Goal: Task Accomplishment & Management: Manage account settings

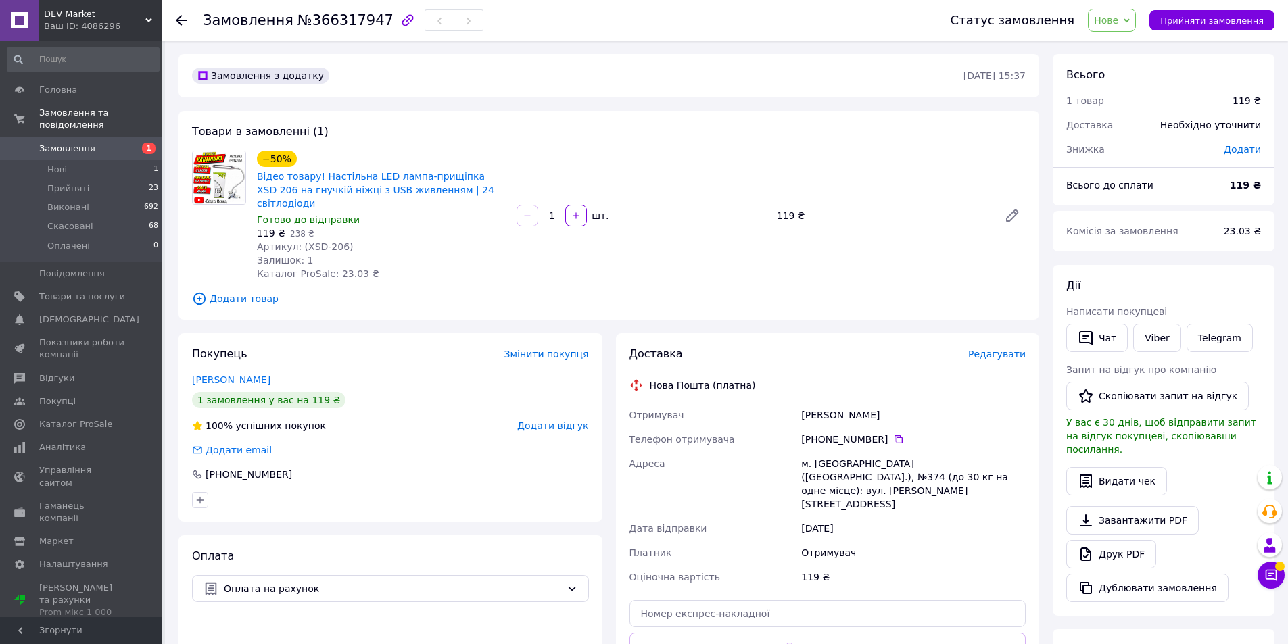
scroll to position [68, 0]
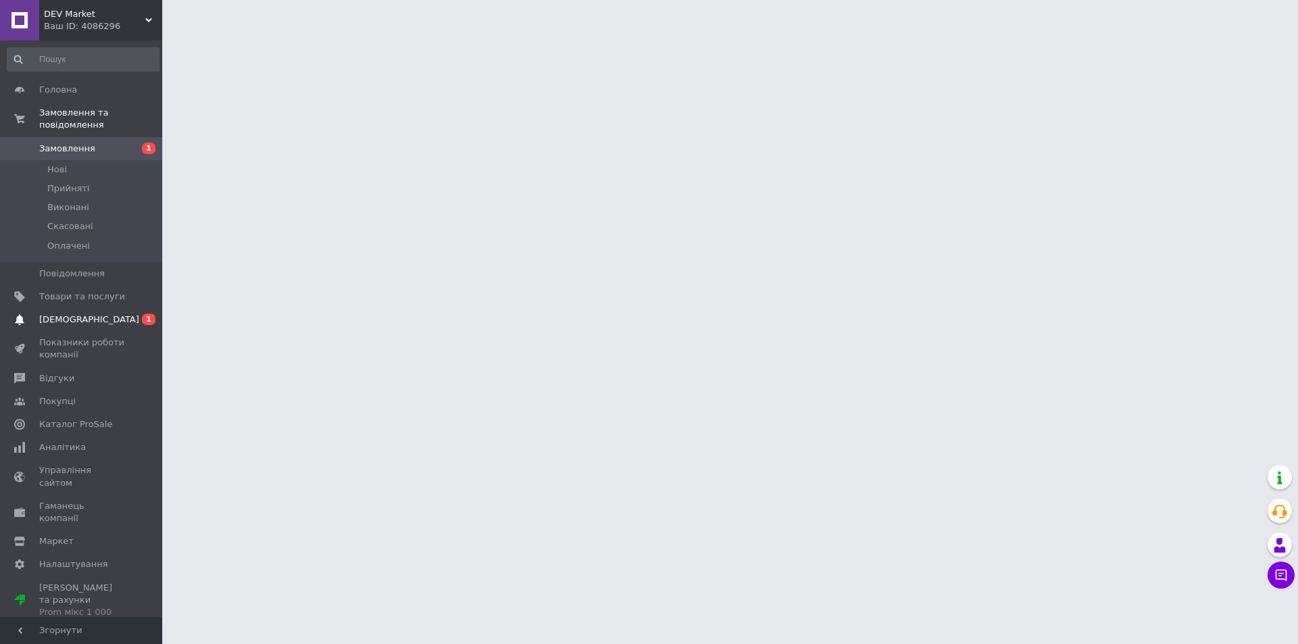
click at [141, 314] on span "0 1" at bounding box center [143, 320] width 37 height 12
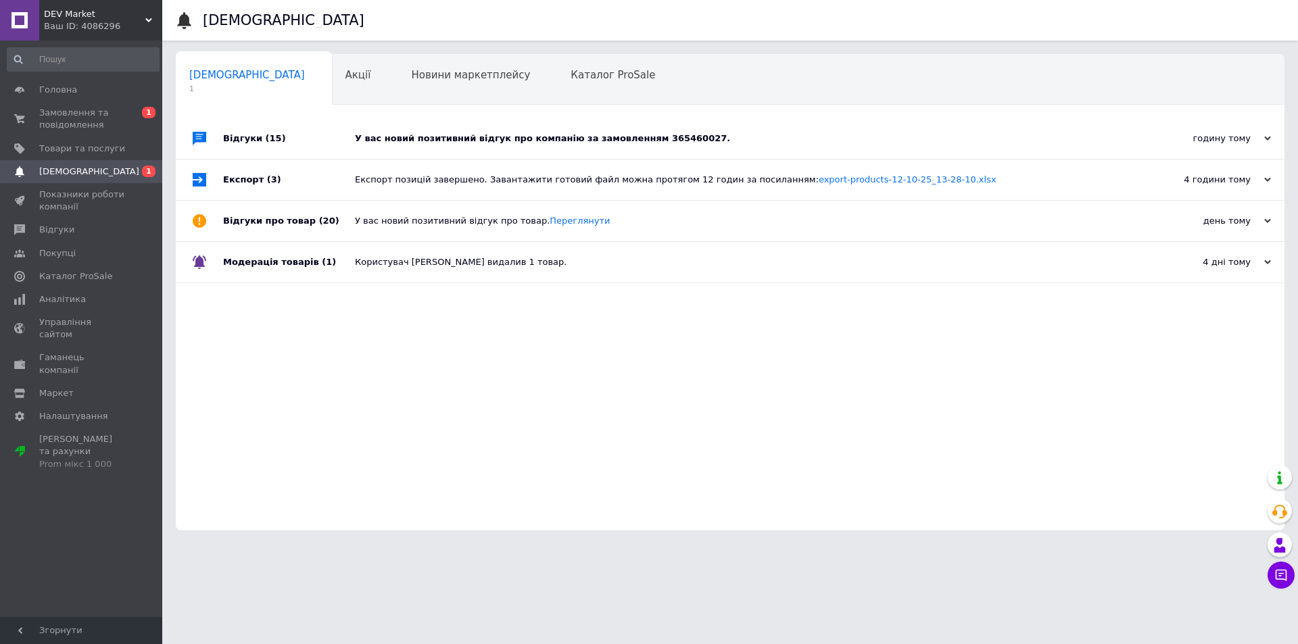
click at [782, 151] on div "У вас новий позитивний відгук про компанію за замовленням 365460027." at bounding box center [745, 138] width 781 height 41
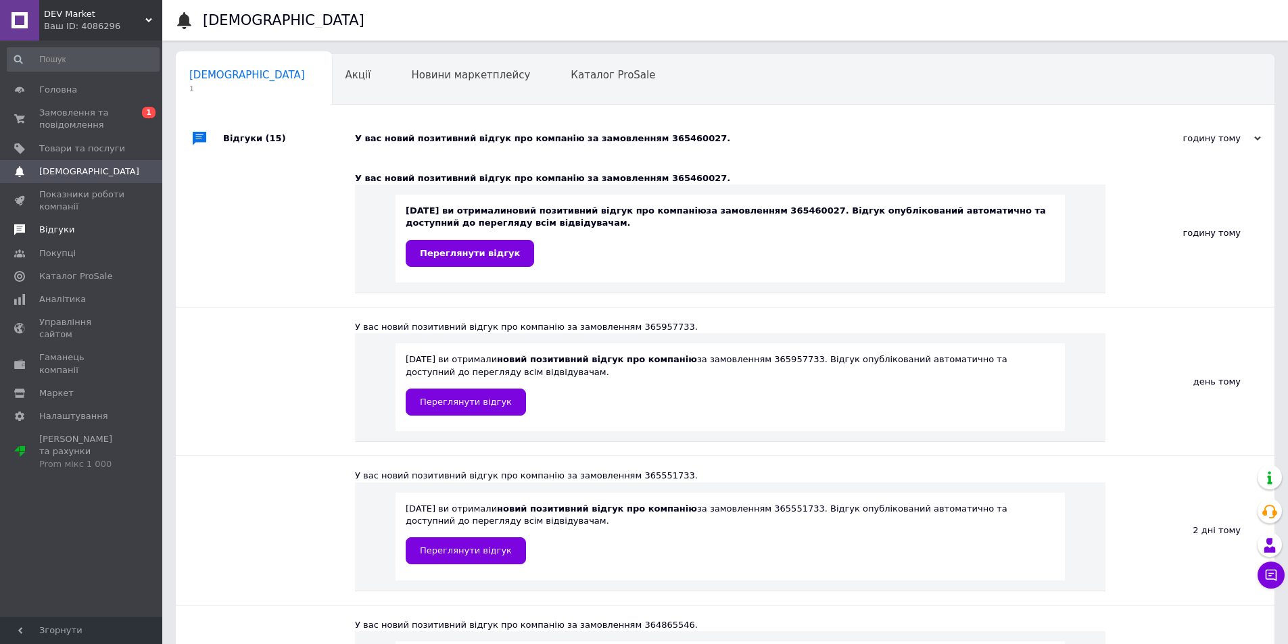
click at [55, 228] on span "Відгуки" at bounding box center [56, 230] width 35 height 12
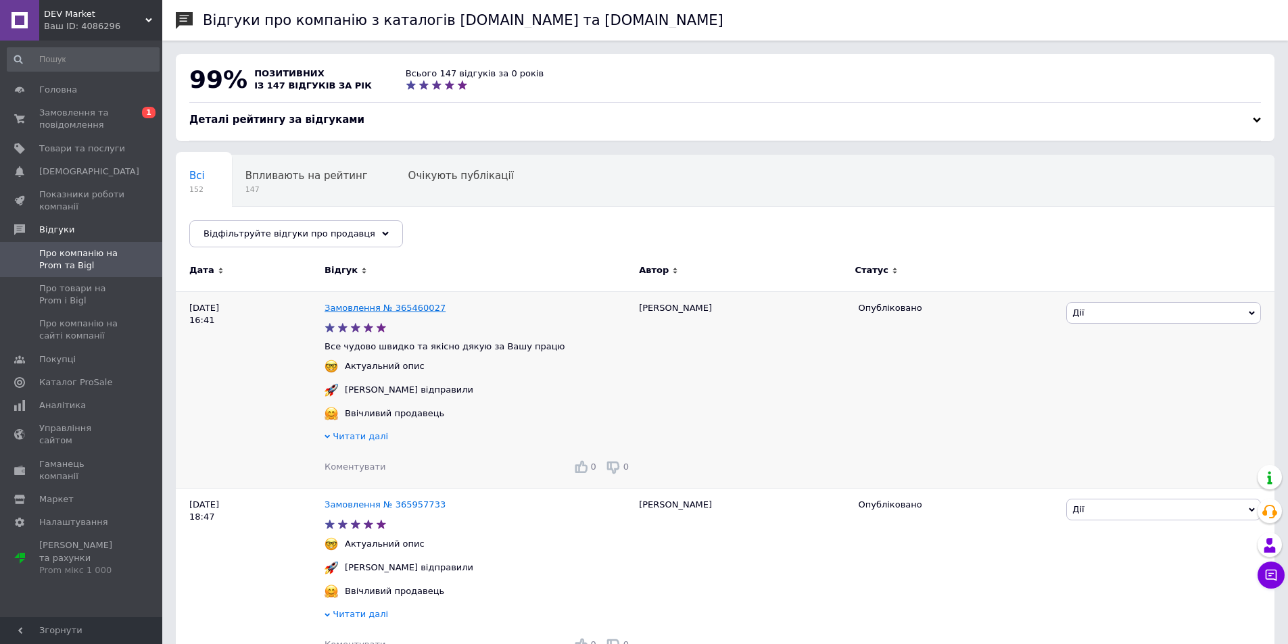
click at [430, 312] on link "Замовлення № 365460027" at bounding box center [385, 308] width 121 height 10
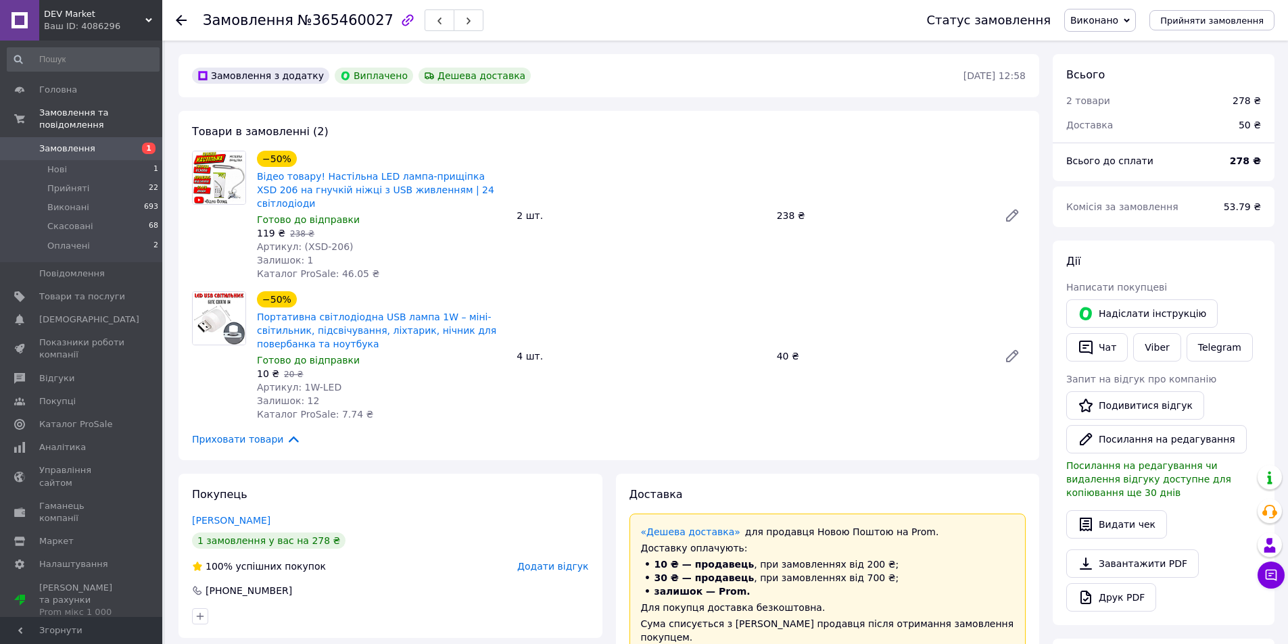
click at [105, 143] on span "Замовлення" at bounding box center [82, 149] width 86 height 12
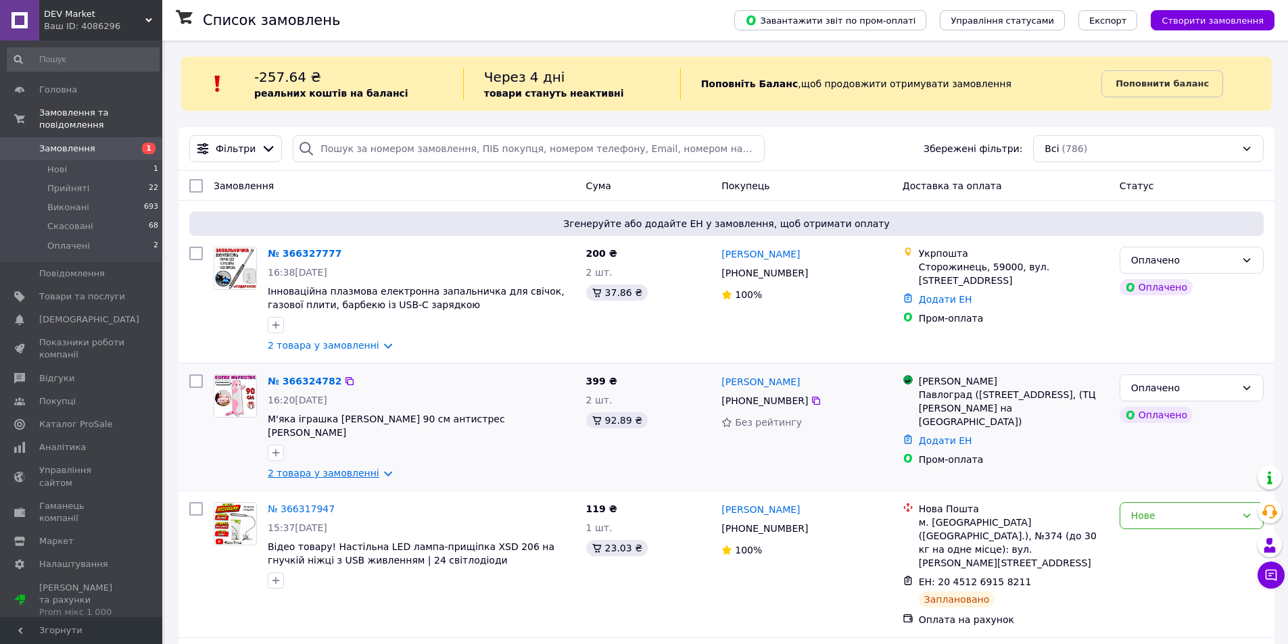
click at [311, 468] on link "2 товара у замовленні" at bounding box center [324, 473] width 112 height 11
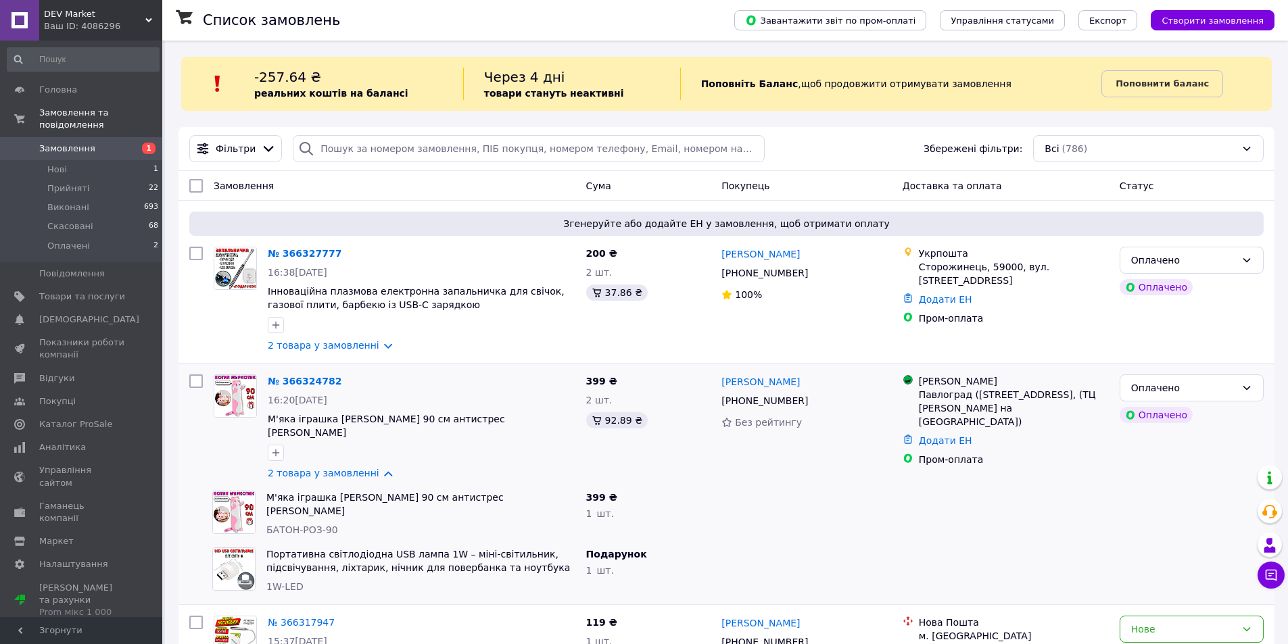
click at [286, 525] on span "БАТОН-РОЗ-90" at bounding box center [302, 530] width 72 height 11
copy span "БАТОН-РОЗ-90"
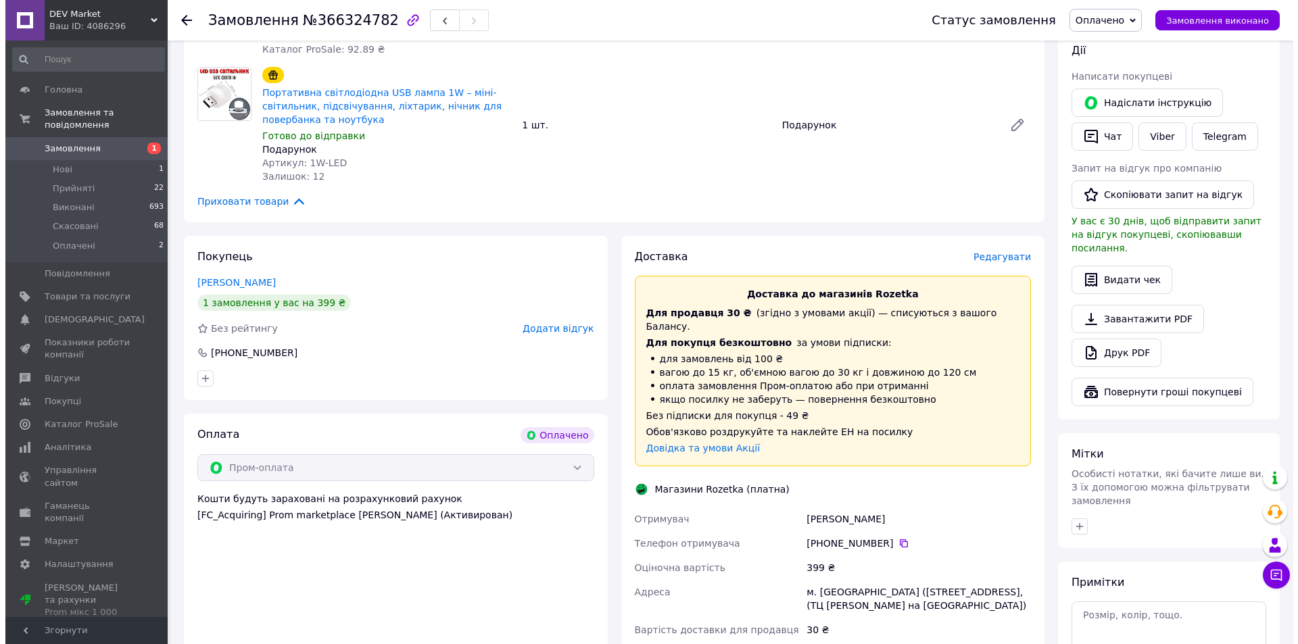
scroll to position [541, 0]
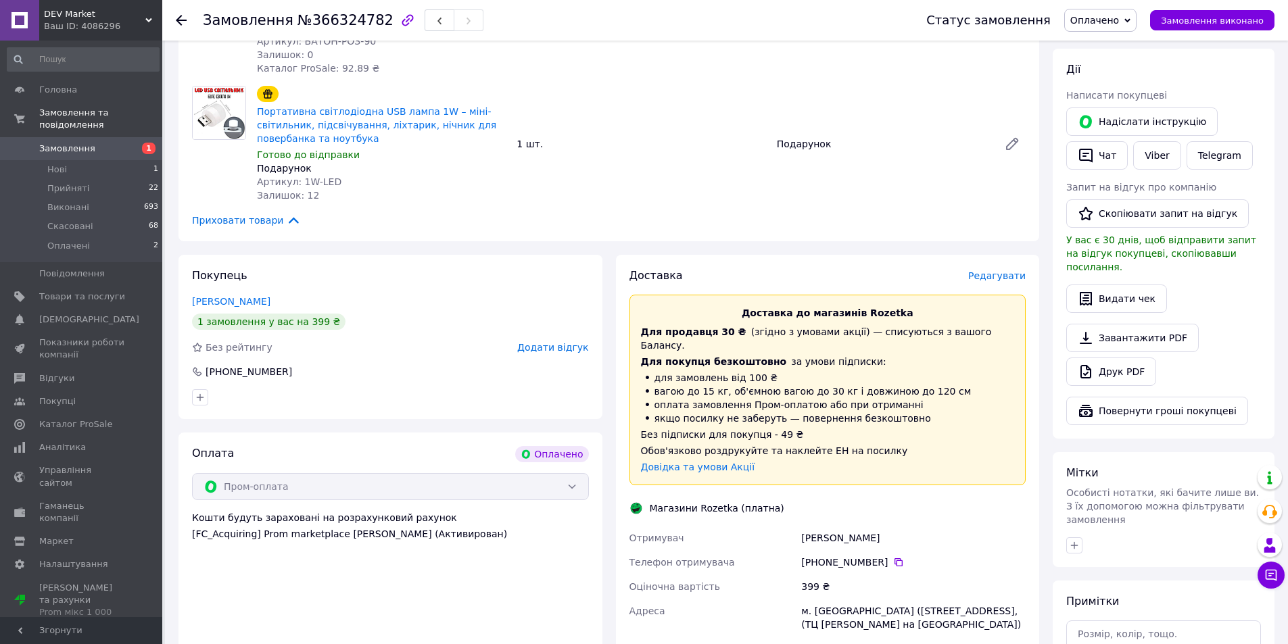
click at [997, 268] on div "Доставка Редагувати Доставка до магазинів Rozetka Для продавця 30 ₴   (згідно з…" at bounding box center [828, 542] width 397 height 548
click at [1003, 270] on span "Редагувати" at bounding box center [996, 275] width 57 height 11
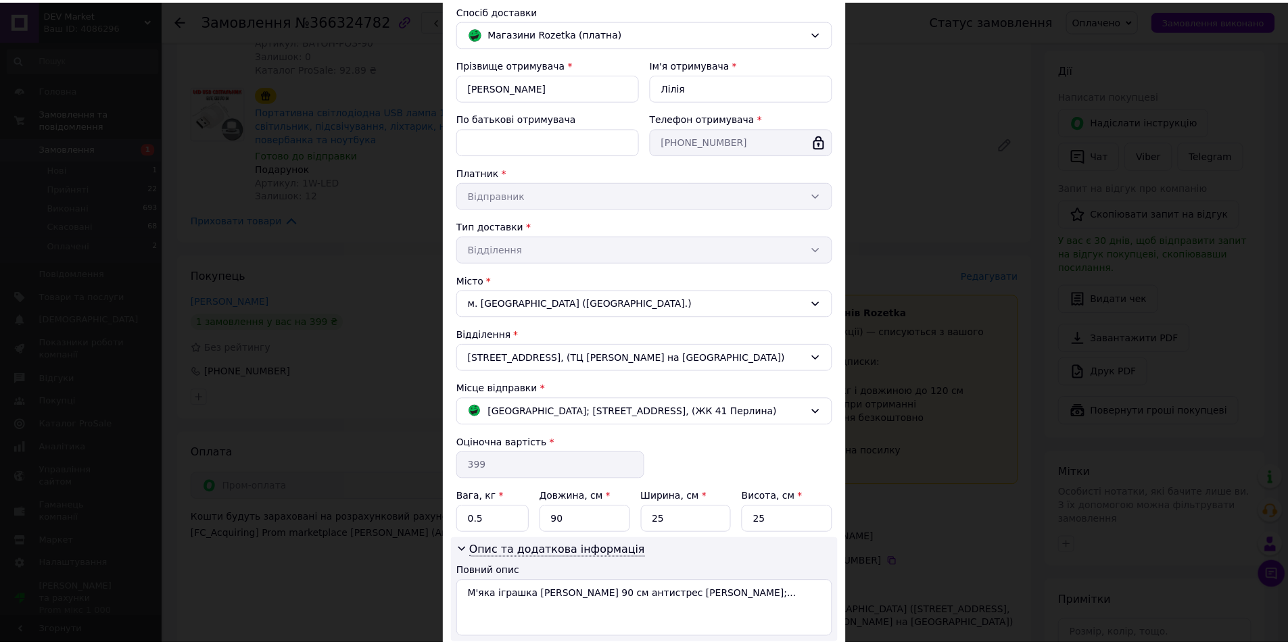
scroll to position [194, 0]
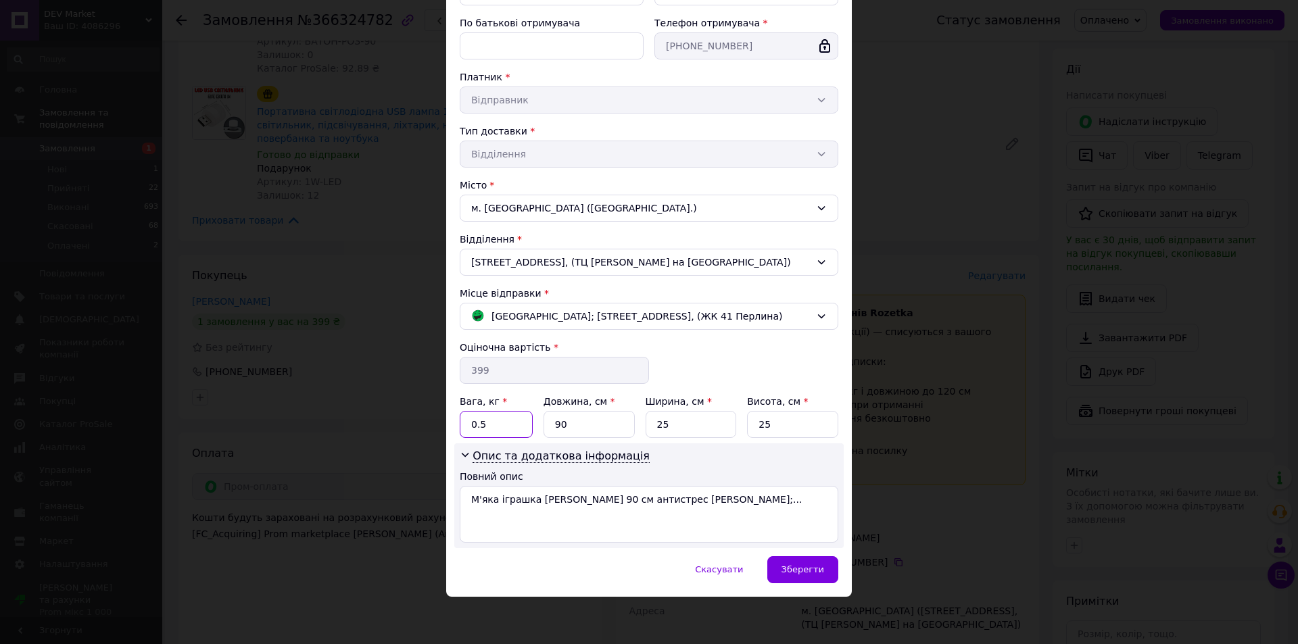
drag, startPoint x: 502, startPoint y: 421, endPoint x: 465, endPoint y: 429, distance: 38.1
click at [465, 429] on input "0.5" at bounding box center [496, 424] width 73 height 27
type input "2"
click at [607, 419] on input "90" at bounding box center [589, 424] width 91 height 27
drag, startPoint x: 577, startPoint y: 427, endPoint x: 540, endPoint y: 428, distance: 37.2
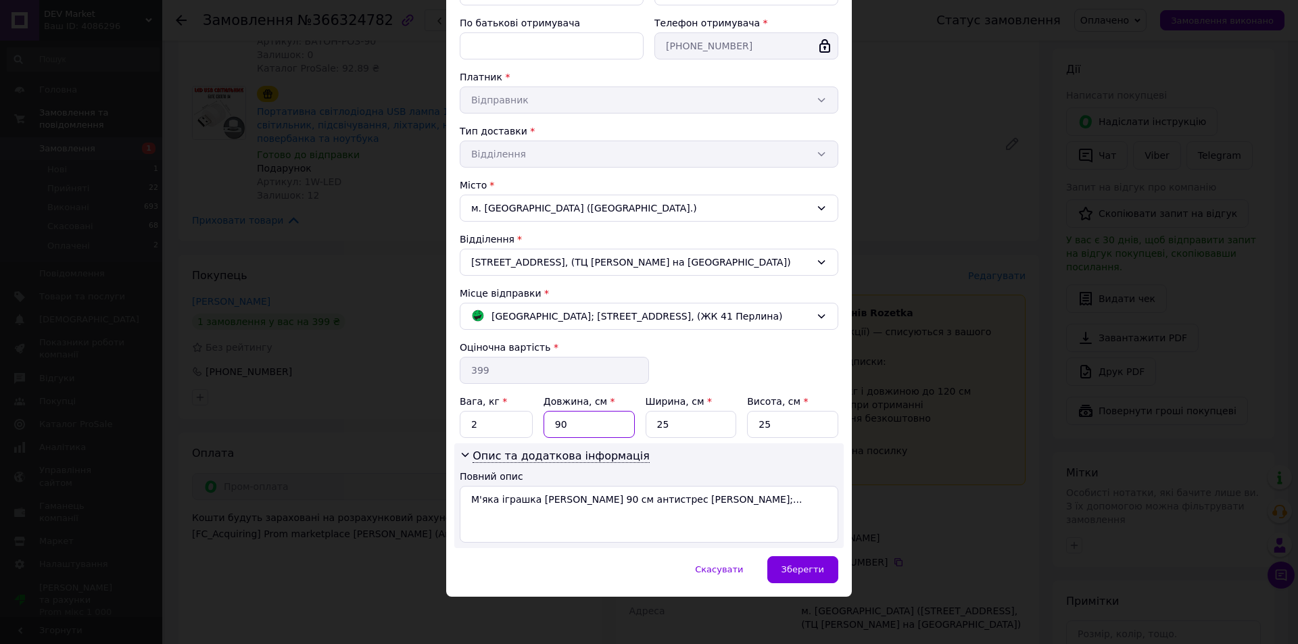
click at [540, 428] on div "Вага, кг * 2 Довжина, см * 90 Ширина, см * 25 Висота, см * 25" at bounding box center [649, 416] width 379 height 43
type input "40"
drag, startPoint x: 771, startPoint y: 431, endPoint x: 754, endPoint y: 429, distance: 17.0
click at [754, 429] on input "25" at bounding box center [792, 424] width 91 height 27
type input "30"
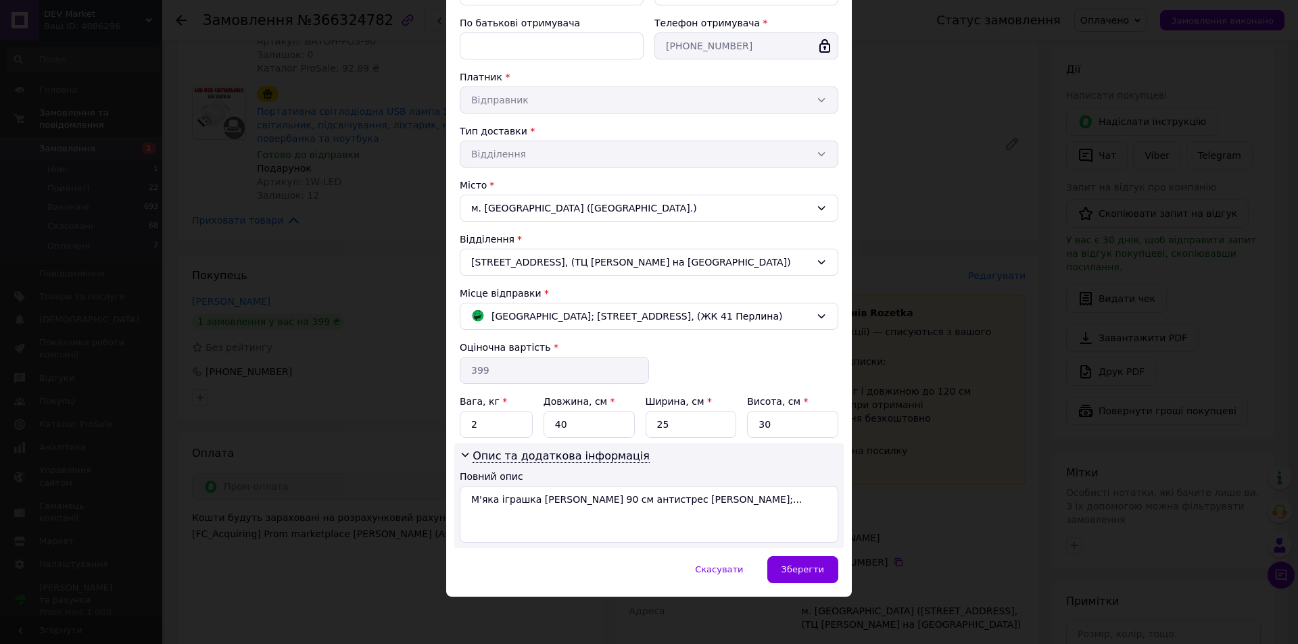
click at [705, 453] on div "Опис та додаткова інформація Повний опис М'яка іграшка Кіт Батон 90 см антистре…" at bounding box center [648, 496] width 389 height 105
click at [681, 498] on textarea "М'яка іграшка Кіт Батон 90 см антистрес Рожева;..." at bounding box center [649, 514] width 379 height 57
click at [580, 528] on textarea "М'яка іграшка Кіт Батон 90 см антистрес Рожева;..." at bounding box center [649, 514] width 379 height 57
paste textarea "БАТОН-РОЗ-90"
paste textarea "-(1W-LED)(Pro)"
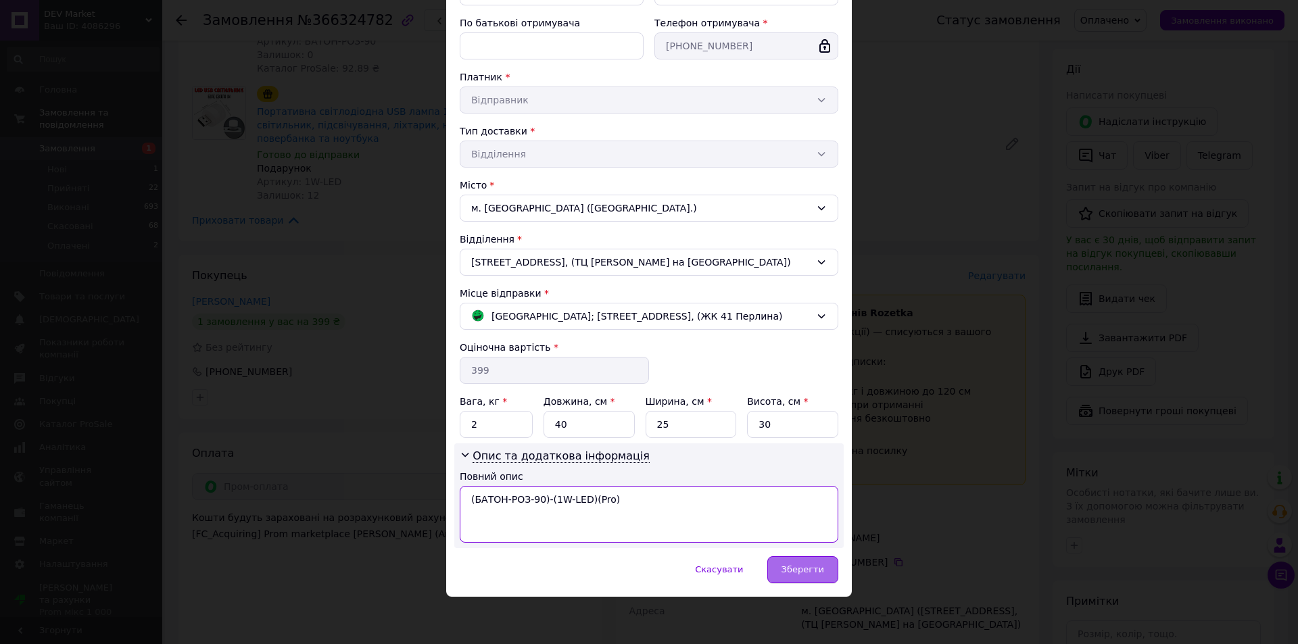
type textarea "(БАТОН-РОЗ-90)-(1W-LED)(Pro)"
click at [792, 567] on span "Зберегти" at bounding box center [803, 570] width 43 height 10
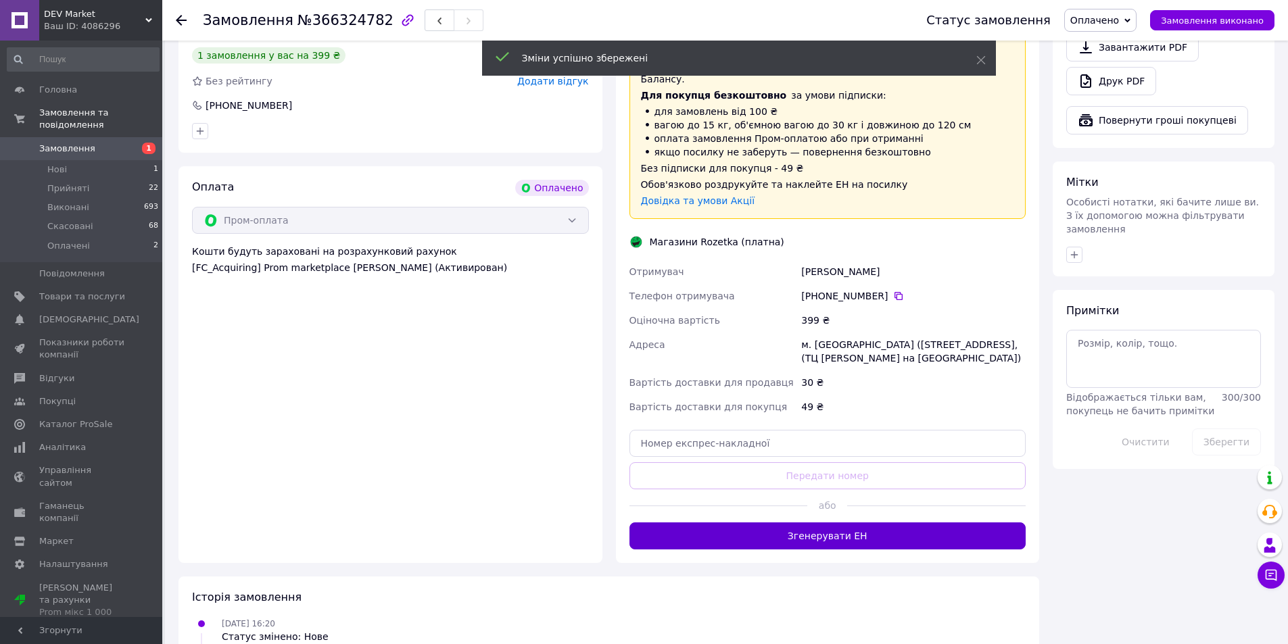
scroll to position [879, 0]
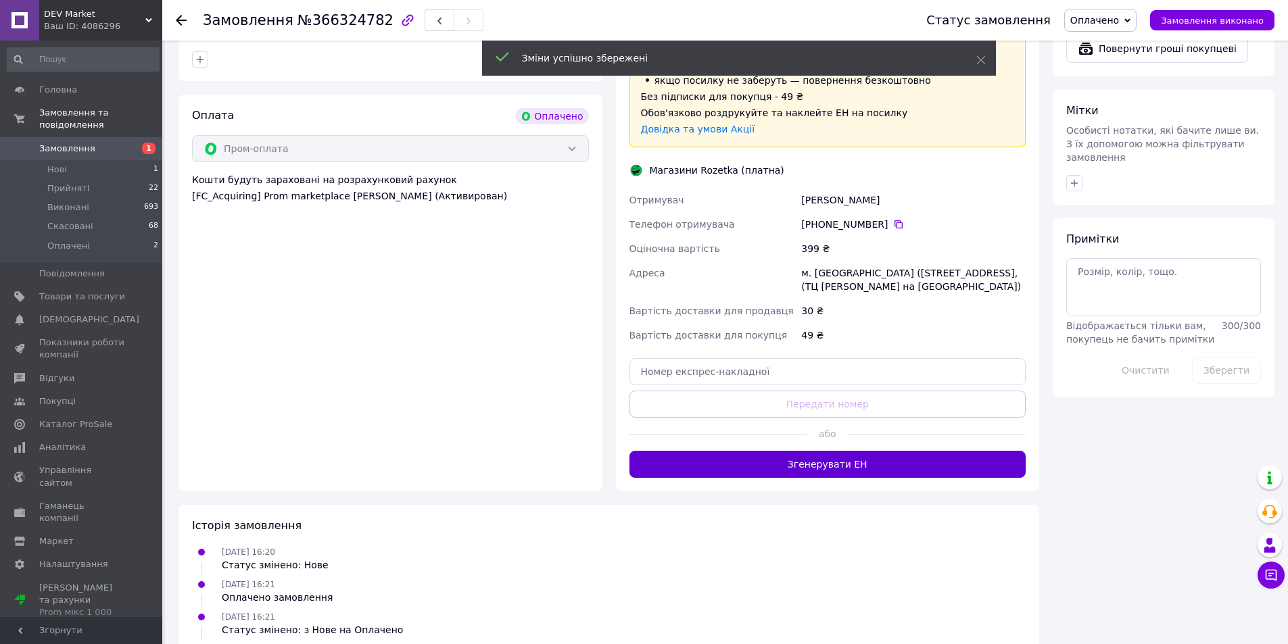
click at [866, 451] on button "Згенерувати ЕН" at bounding box center [828, 464] width 397 height 27
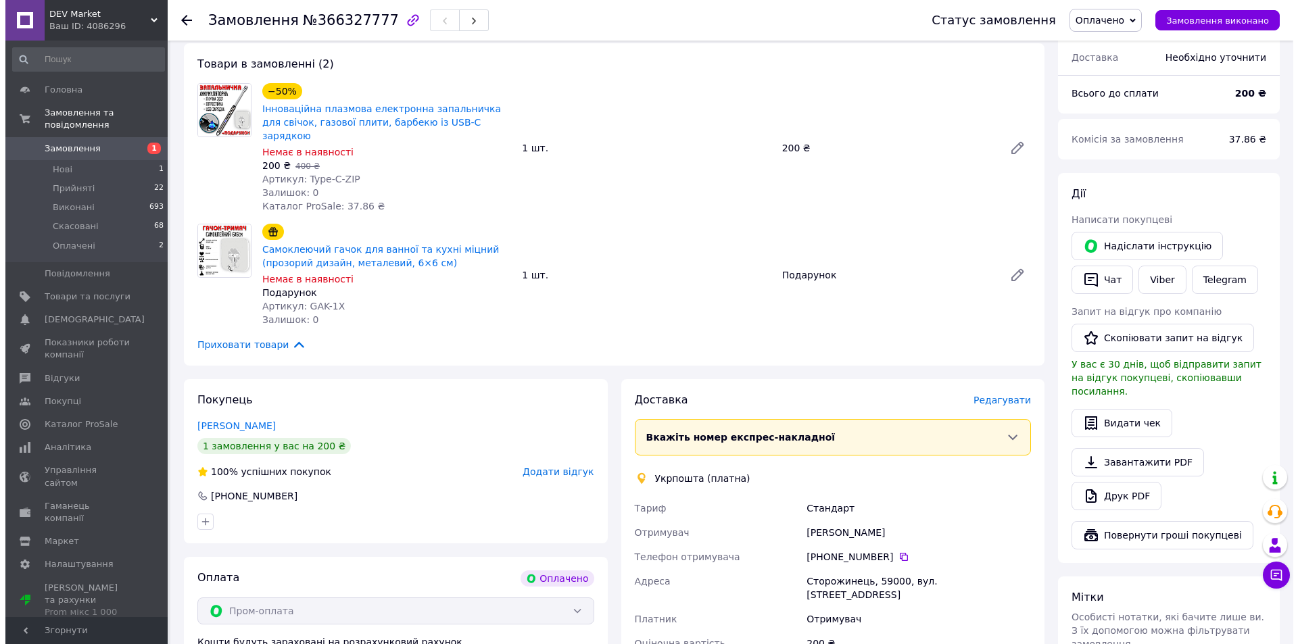
scroll to position [728, 0]
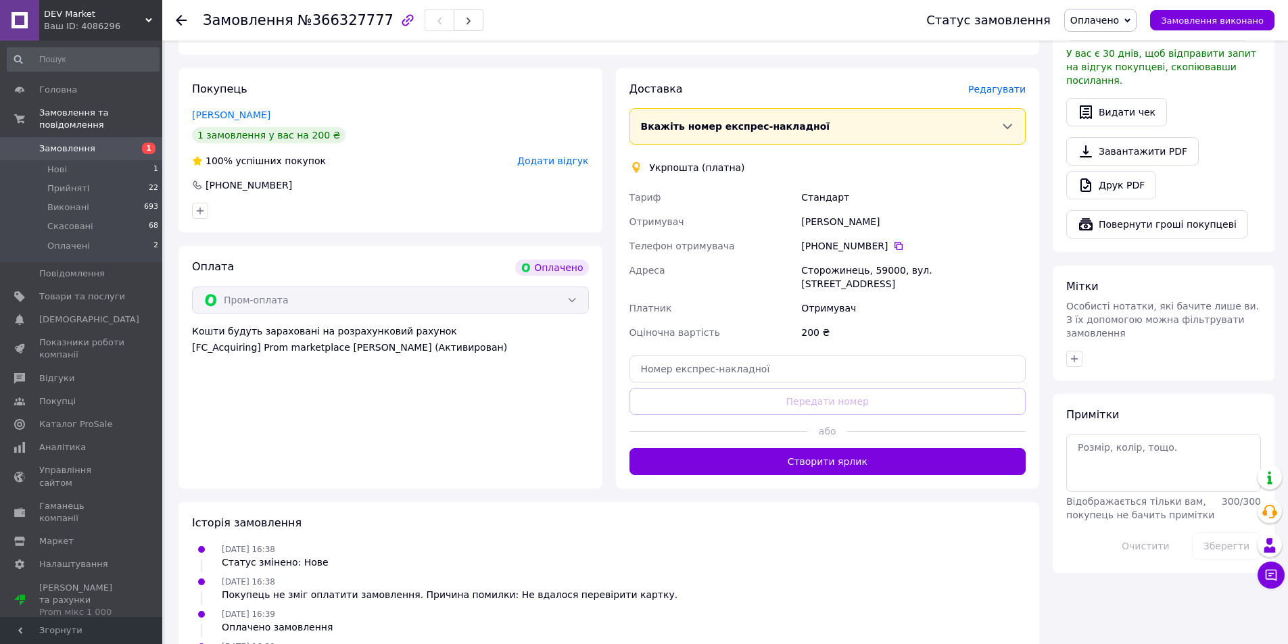
click at [1008, 84] on span "Редагувати" at bounding box center [996, 89] width 57 height 11
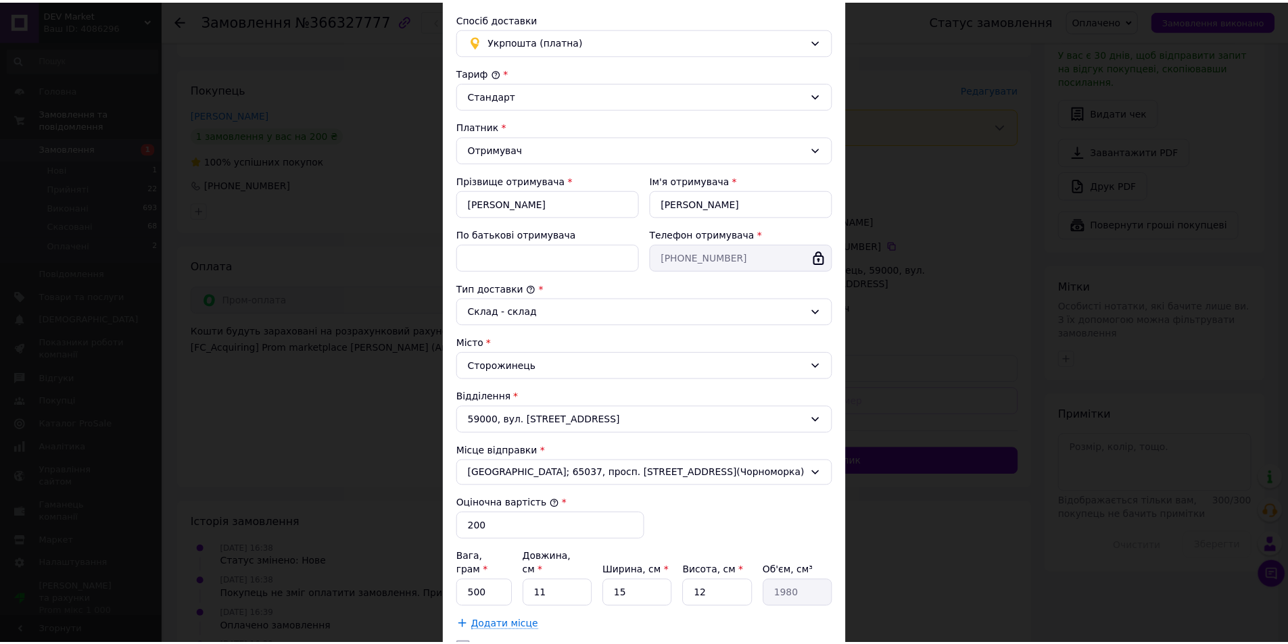
scroll to position [202, 0]
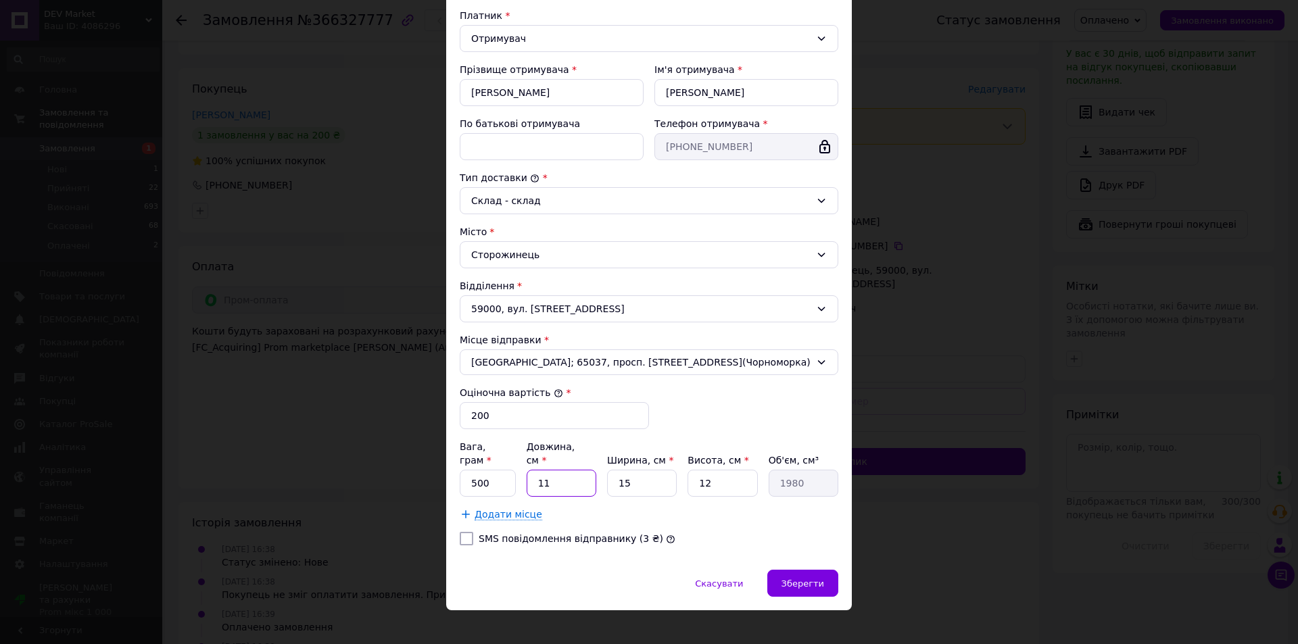
drag, startPoint x: 547, startPoint y: 471, endPoint x: 538, endPoint y: 471, distance: 8.8
click at [538, 471] on input "11" at bounding box center [562, 483] width 70 height 27
type input "3"
type input "540"
type input "30"
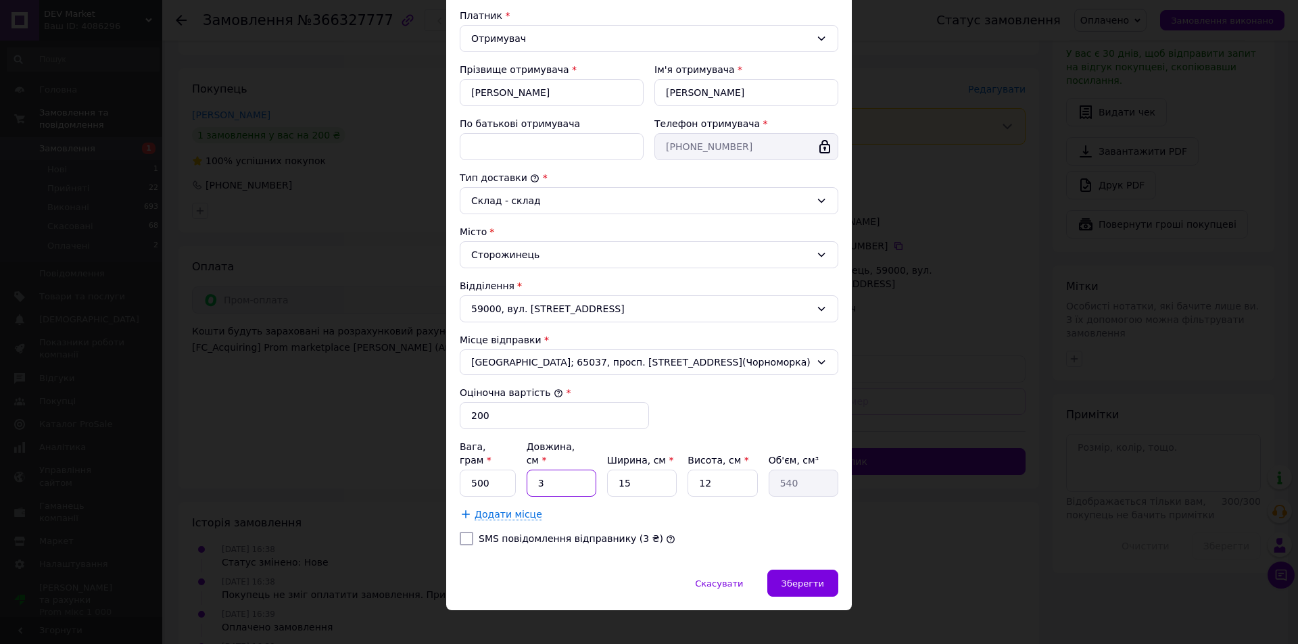
type input "5400"
type input "30"
click at [711, 532] on div "SMS повідомлення відправнику (3 ₴)" at bounding box center [649, 539] width 384 height 14
drag, startPoint x: 719, startPoint y: 469, endPoint x: 683, endPoint y: 480, distance: 37.4
click at [683, 480] on div "Вага, грам * 500 Довжина, см * 30 Ширина, см * 15 Висота, см * 12 Об'єм, см³ 54…" at bounding box center [649, 468] width 379 height 57
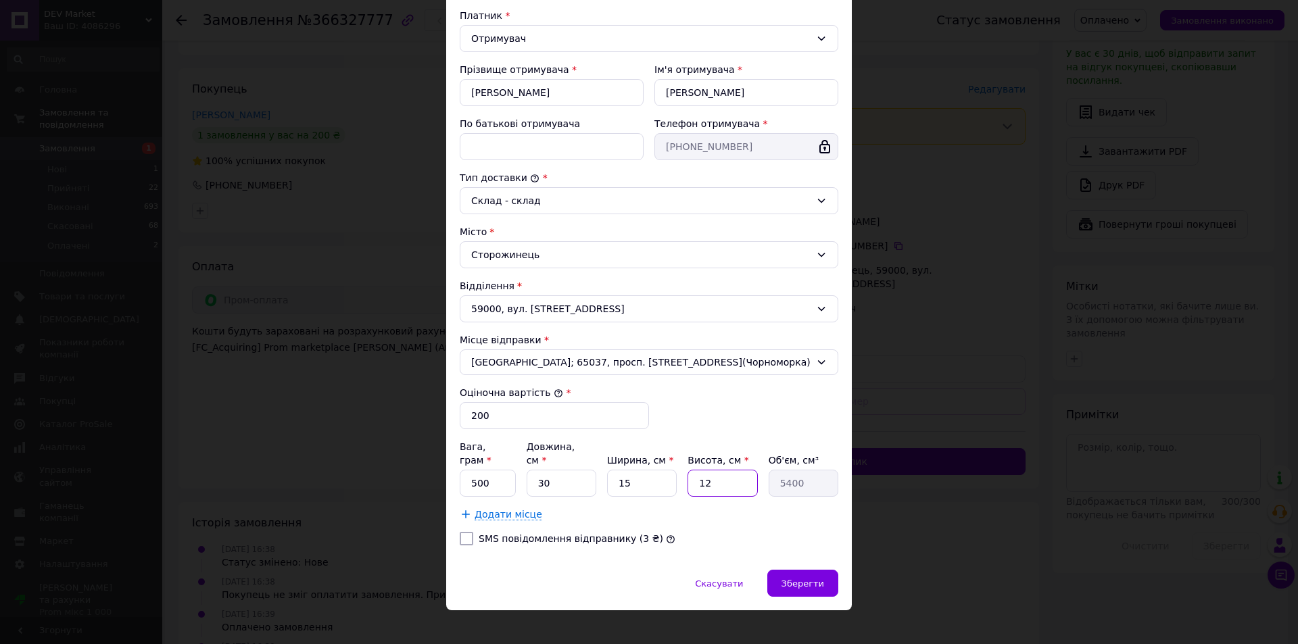
type input "3"
type input "1350"
type input "3"
click at [832, 508] on div "Додати місце" at bounding box center [649, 515] width 379 height 14
click at [803, 579] on span "Зберегти" at bounding box center [803, 584] width 43 height 10
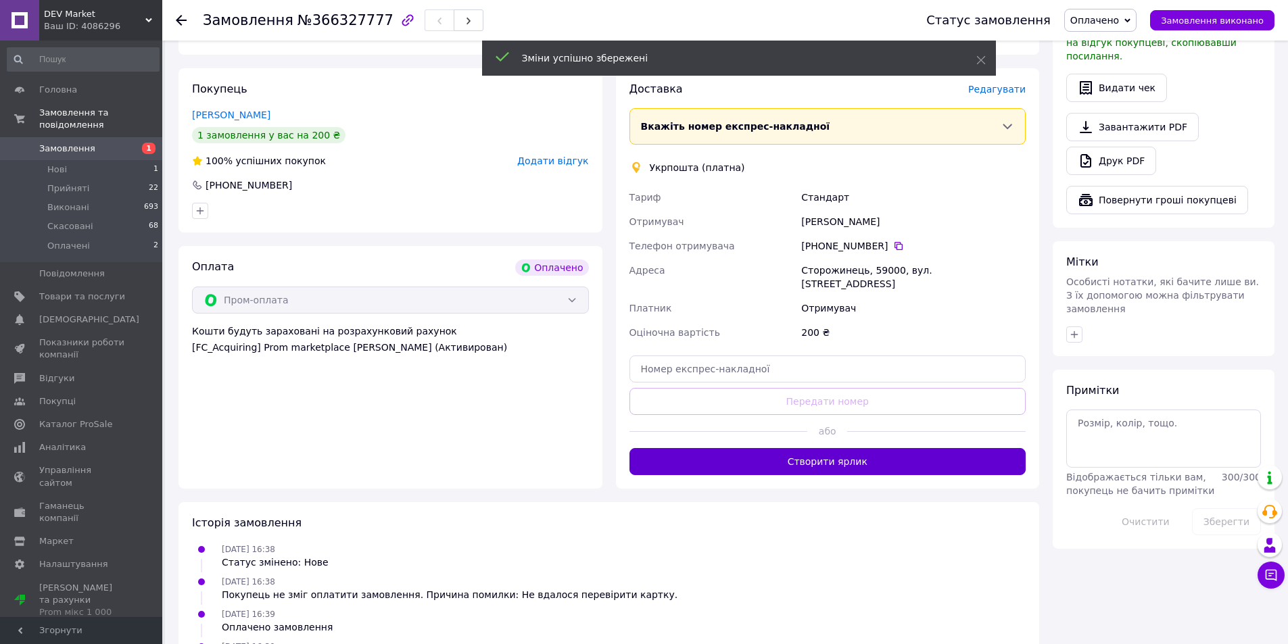
click at [843, 448] on button "Створити ярлик" at bounding box center [828, 461] width 397 height 27
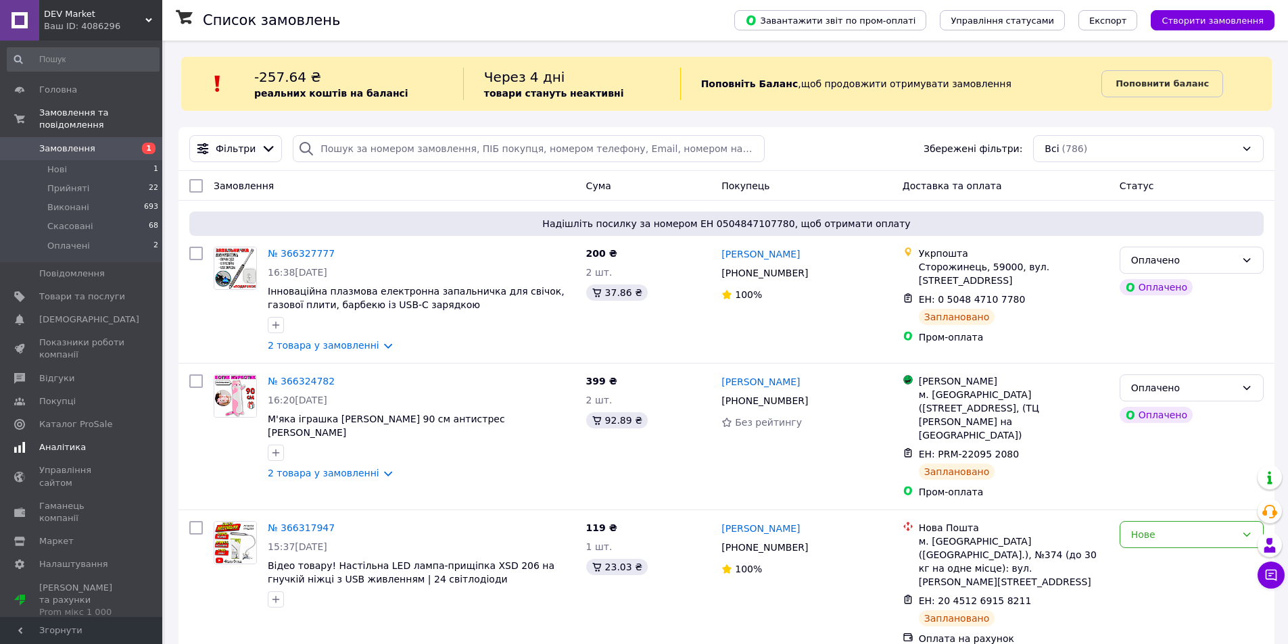
click at [83, 436] on link "Аналітика" at bounding box center [83, 447] width 166 height 23
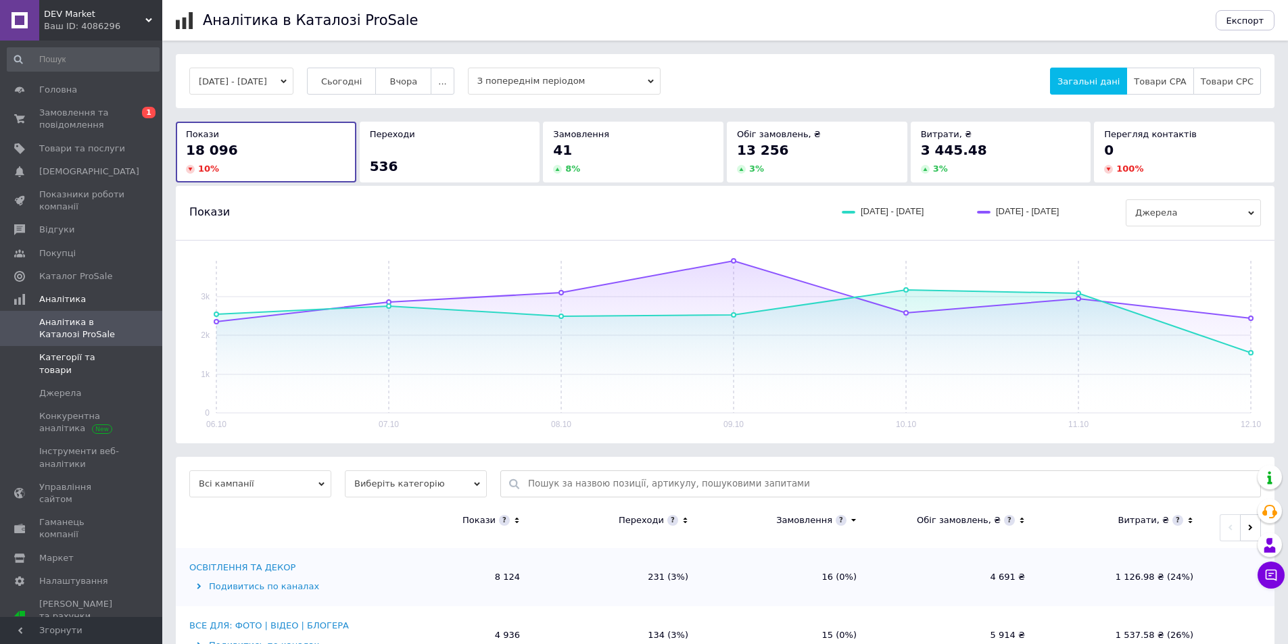
click at [110, 360] on span "Категорії та товари" at bounding box center [82, 364] width 86 height 24
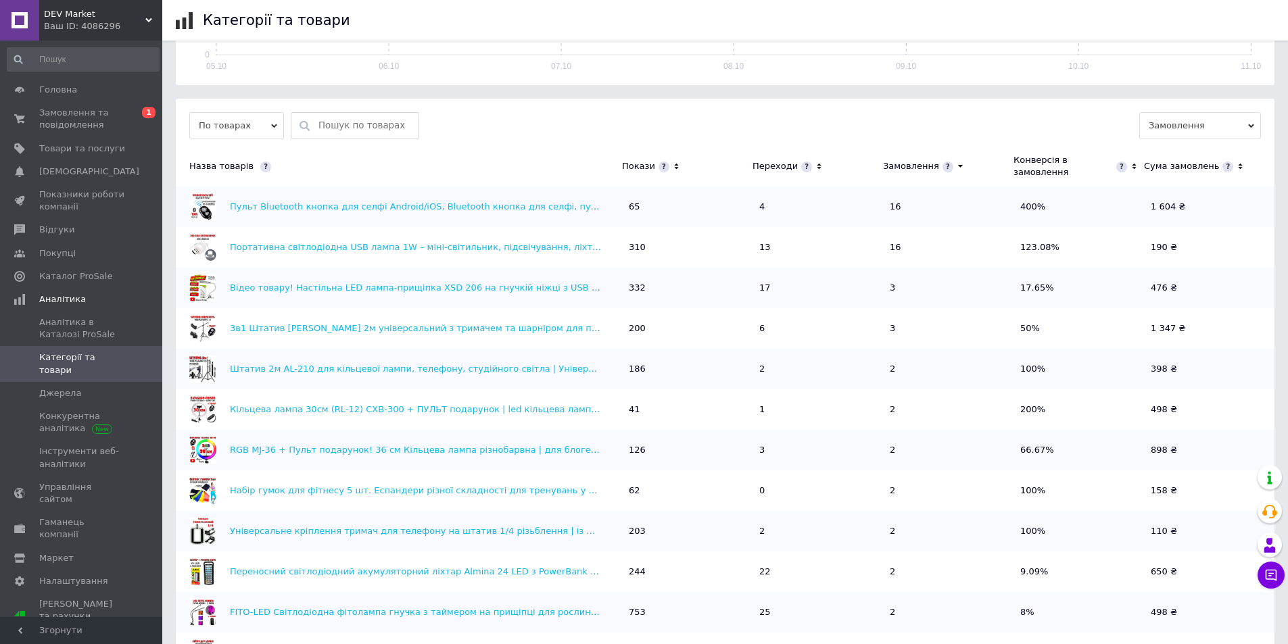
scroll to position [338, 0]
click at [110, 325] on span "Аналітика в Каталозі ProSale" at bounding box center [82, 328] width 86 height 24
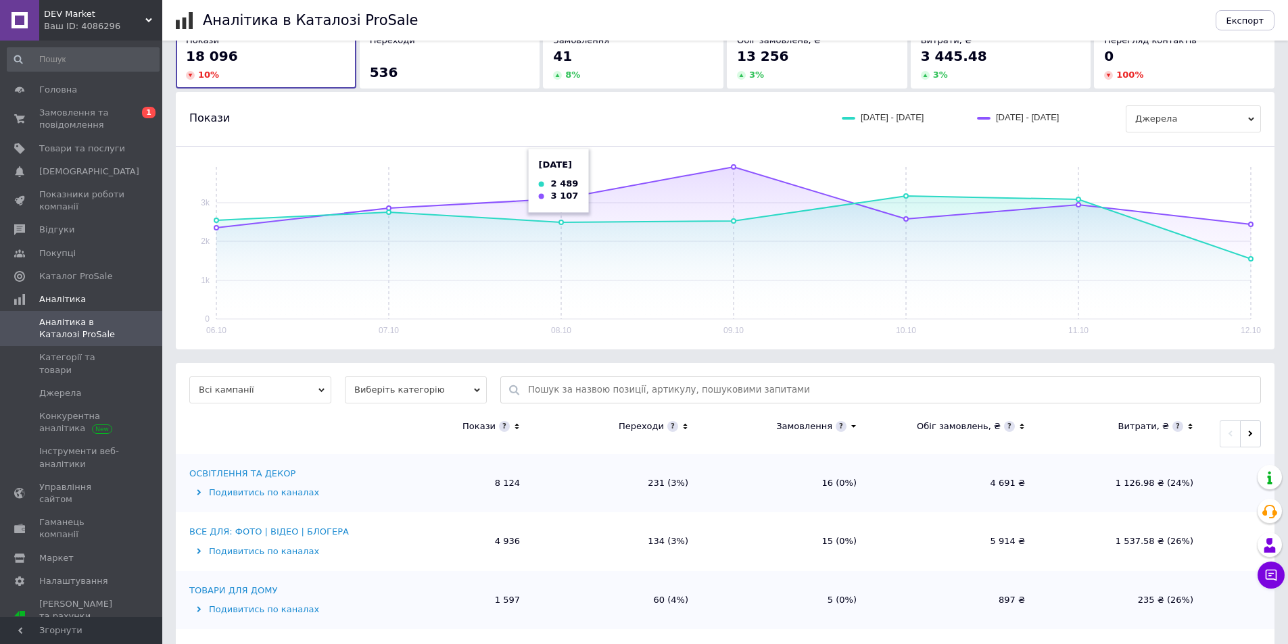
scroll to position [270, 0]
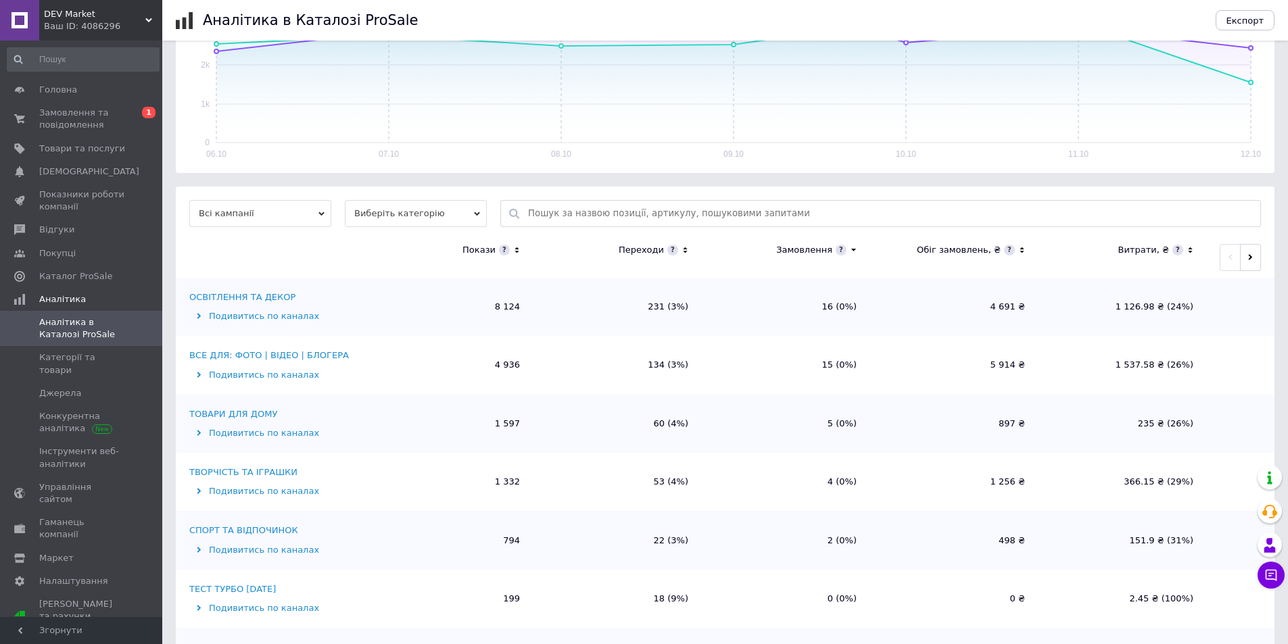
click at [513, 248] on icon at bounding box center [517, 250] width 9 height 11
click at [515, 248] on icon at bounding box center [517, 250] width 9 height 11
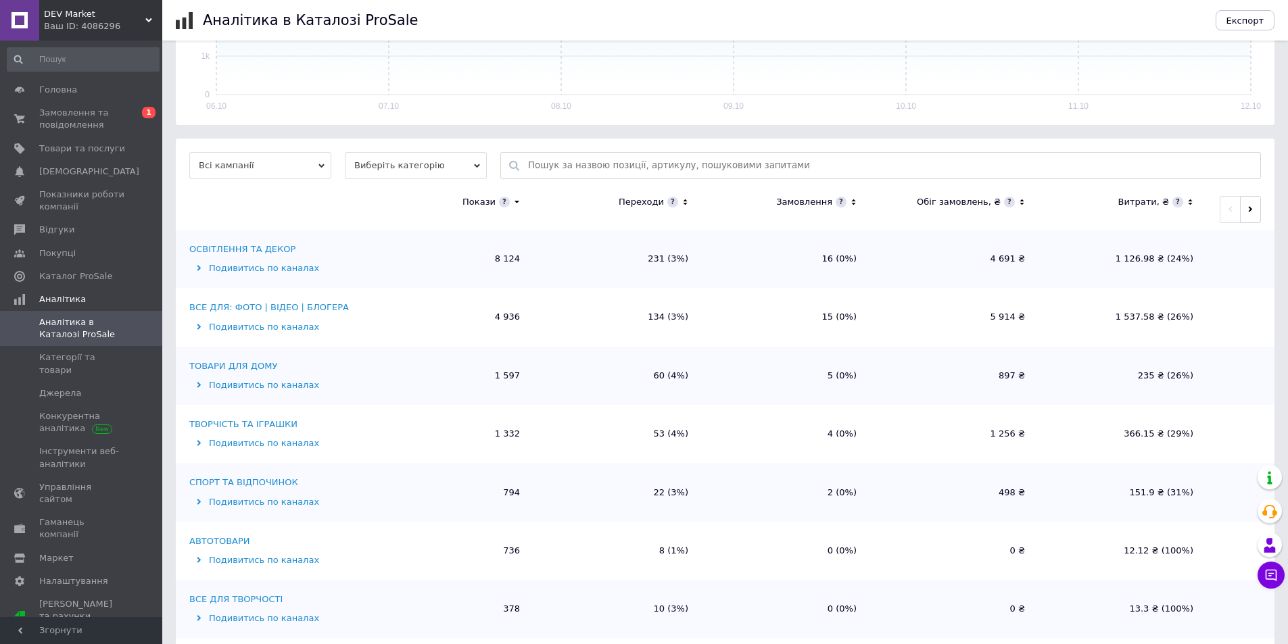
scroll to position [398, 0]
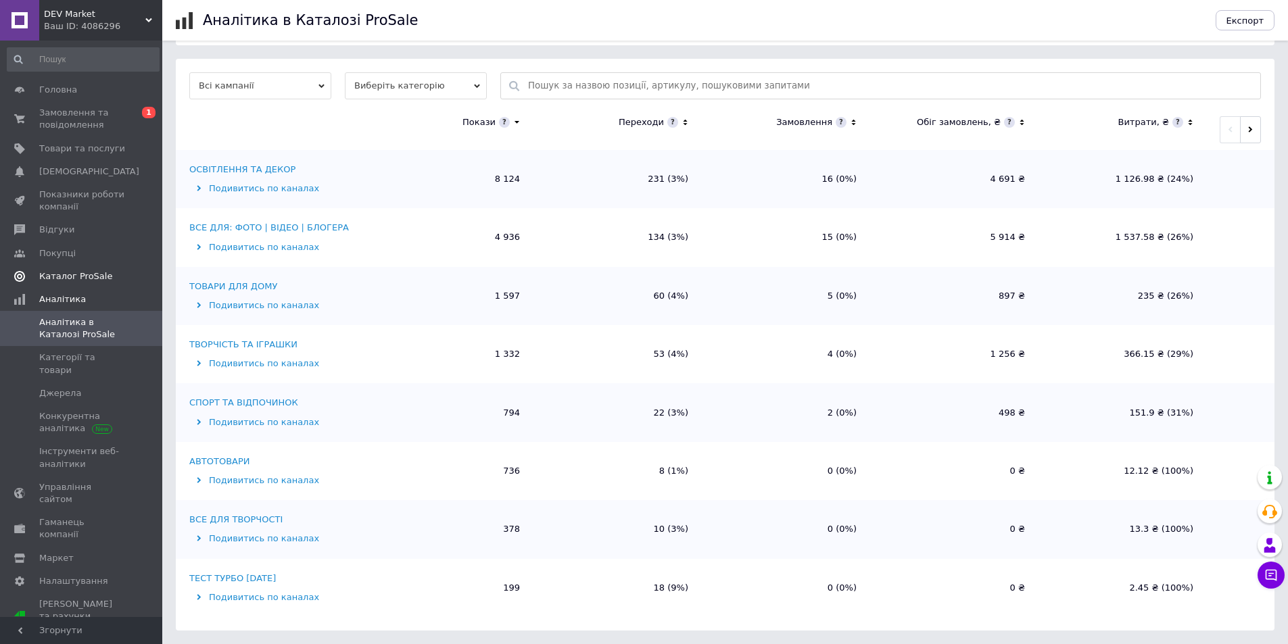
click at [89, 276] on span "Каталог ProSale" at bounding box center [75, 276] width 73 height 12
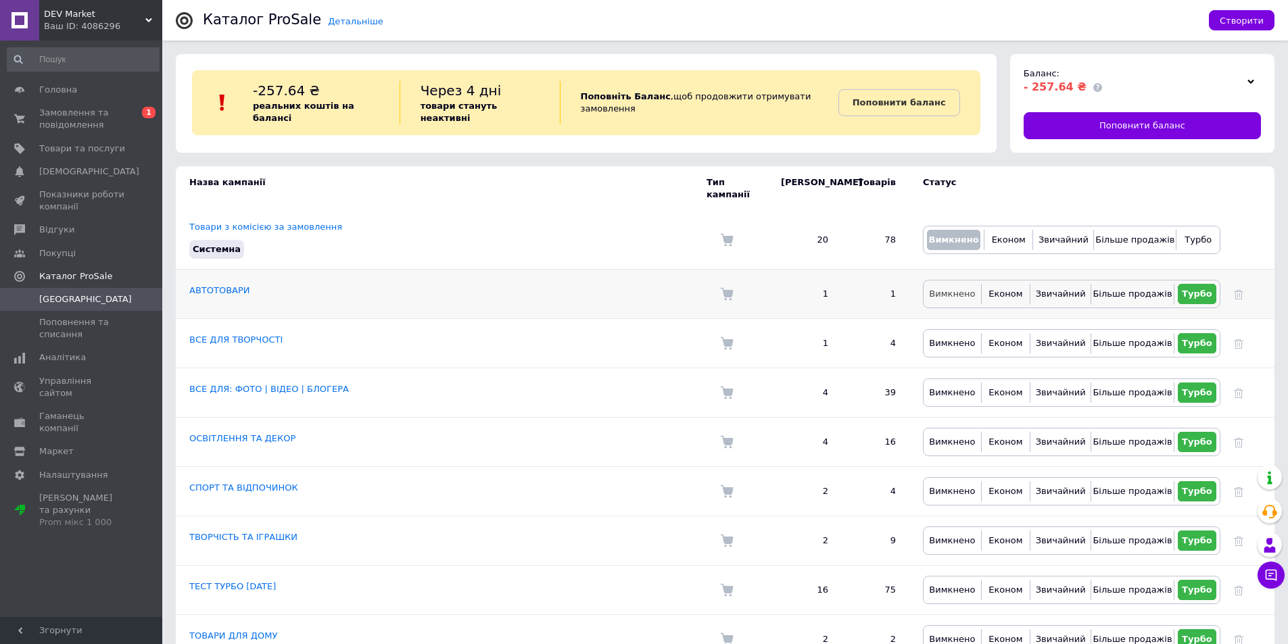
click at [941, 289] on span "Вимкнено" at bounding box center [952, 294] width 46 height 10
click at [949, 338] on span "Вимкнено" at bounding box center [952, 343] width 46 height 10
click at [945, 387] on span "Вимкнено" at bounding box center [952, 392] width 46 height 10
click at [943, 437] on span "Вимкнено" at bounding box center [952, 442] width 46 height 10
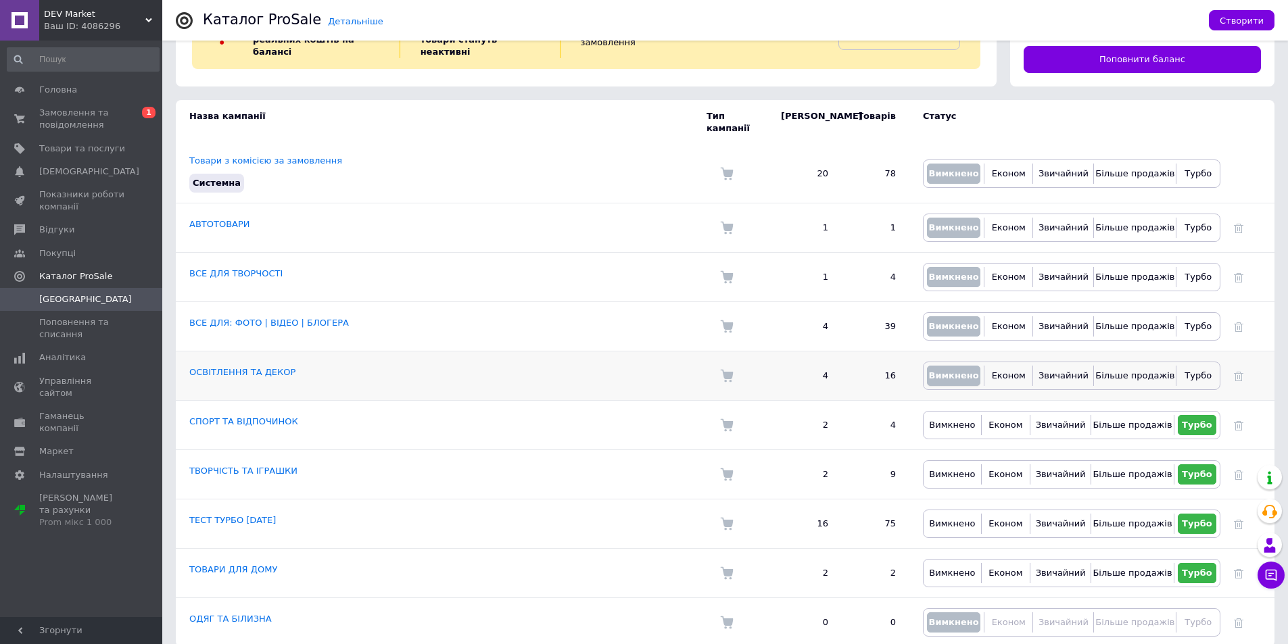
scroll to position [70, 0]
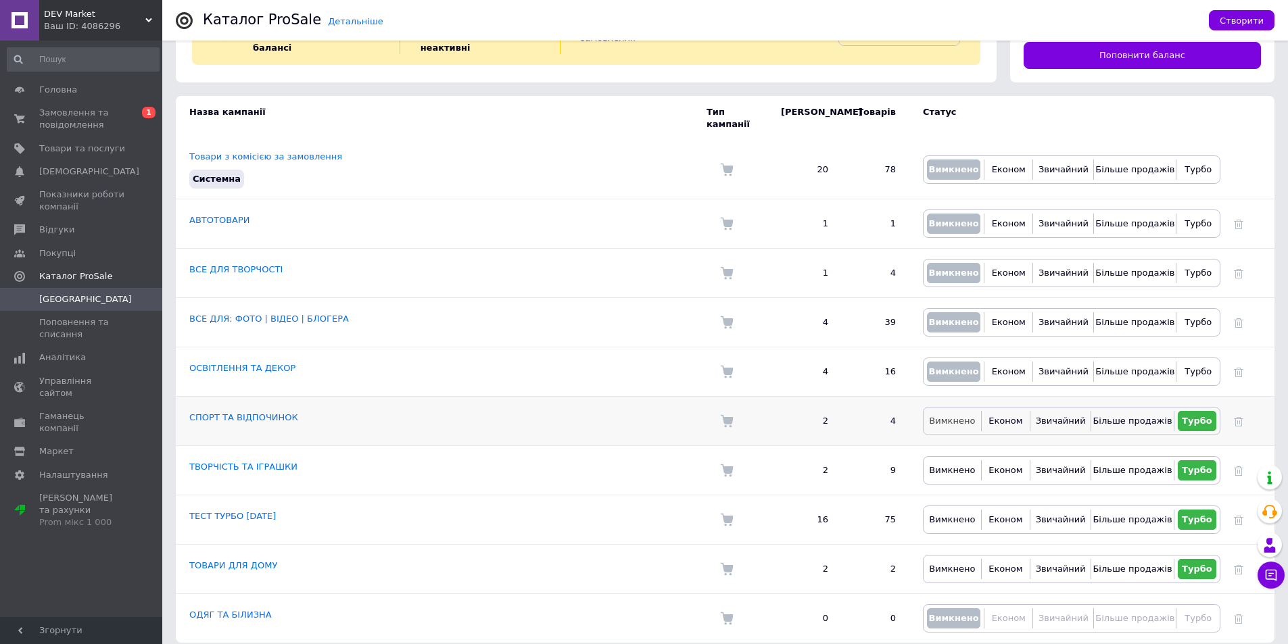
click at [950, 416] on span "Вимкнено" at bounding box center [952, 421] width 46 height 10
click at [951, 465] on span "Вимкнено" at bounding box center [952, 470] width 46 height 10
click at [966, 564] on span "Вимкнено" at bounding box center [952, 569] width 46 height 10
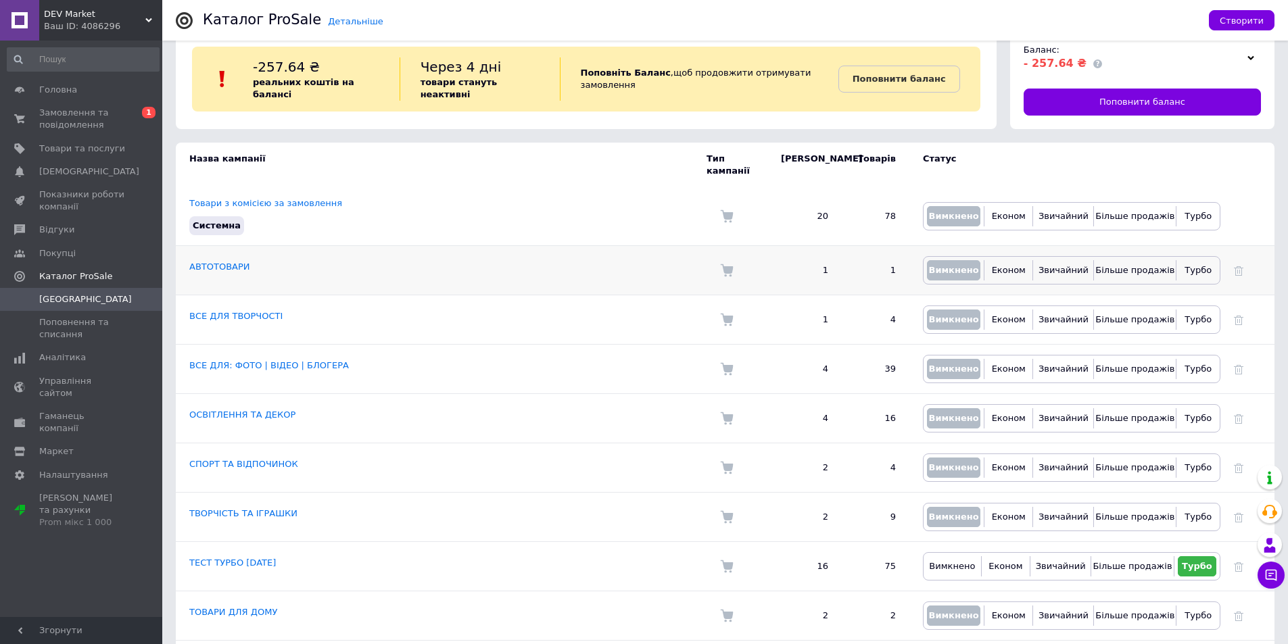
scroll to position [0, 0]
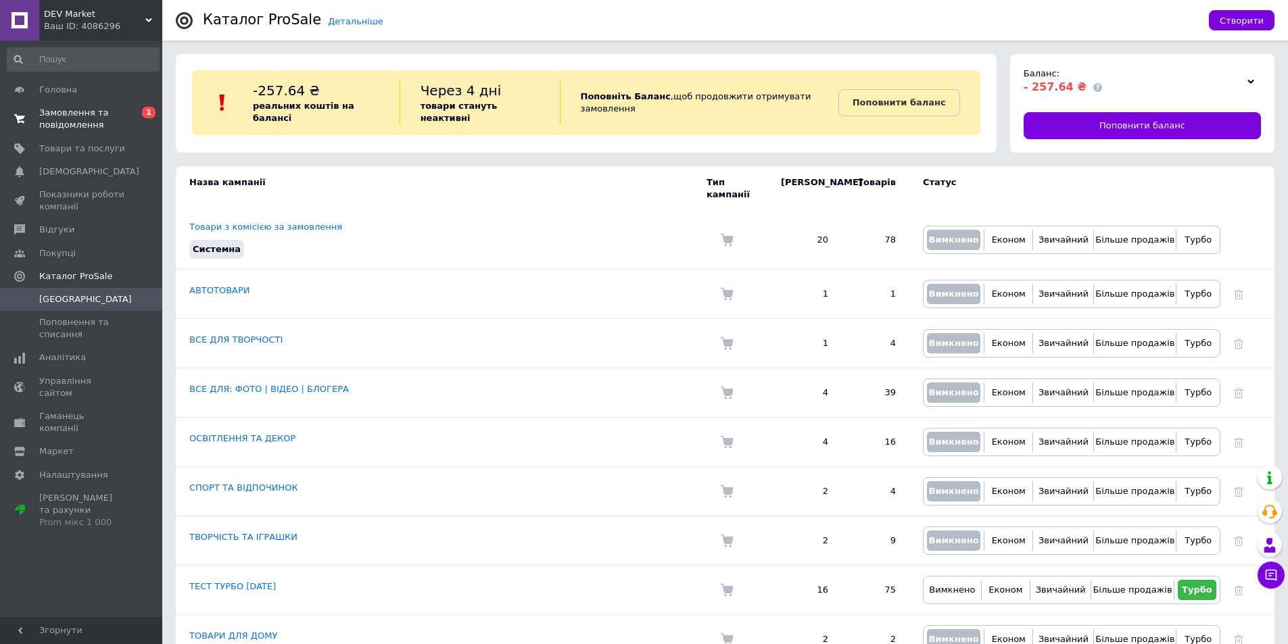
click at [101, 108] on span "Замовлення та повідомлення" at bounding box center [82, 119] width 86 height 24
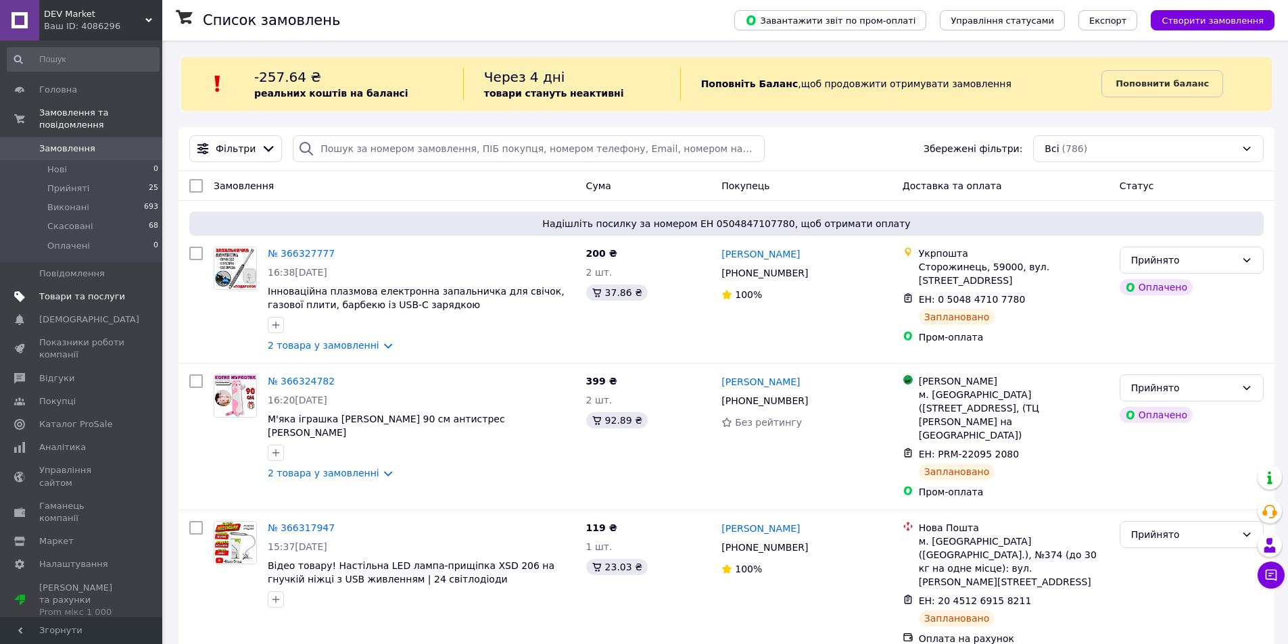
click at [75, 291] on span "Товари та послуги" at bounding box center [82, 297] width 86 height 12
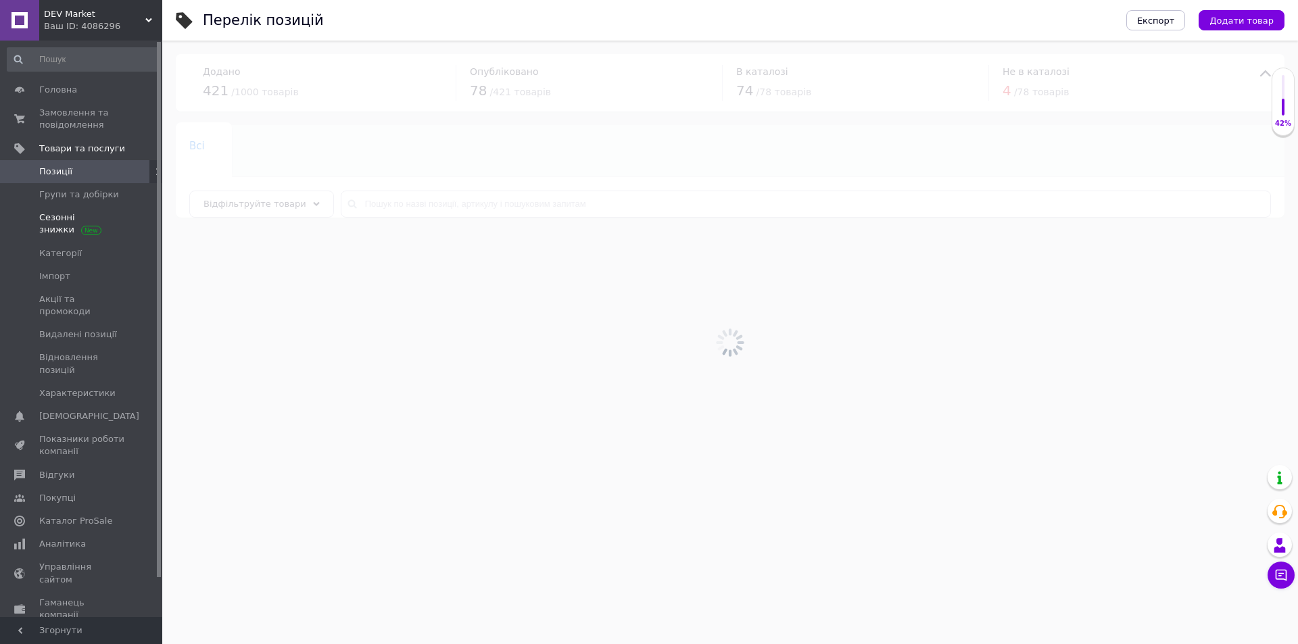
click at [70, 224] on span "Сезонні знижки" at bounding box center [82, 224] width 86 height 24
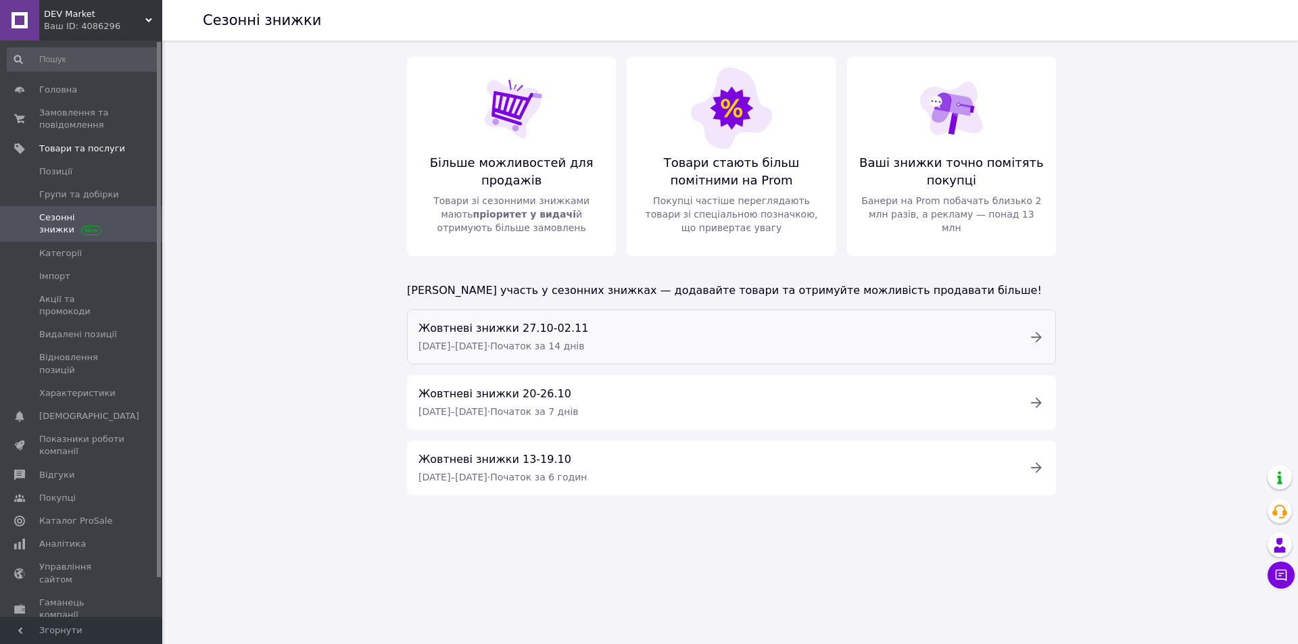
click at [858, 339] on div "Жовтневі знижки [DATE]-[DATE] [DATE] – [DATE] · Початок за 14 днів" at bounding box center [715, 337] width 610 height 34
